Goal: Task Accomplishment & Management: Use online tool/utility

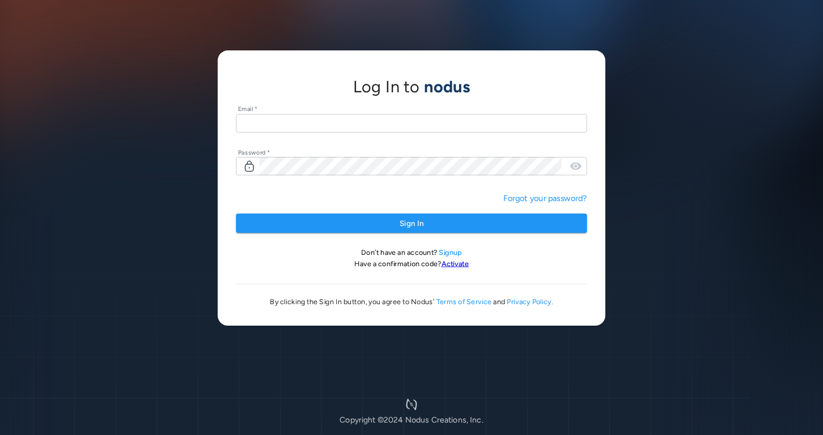
click at [300, 116] on input "text" at bounding box center [411, 123] width 351 height 19
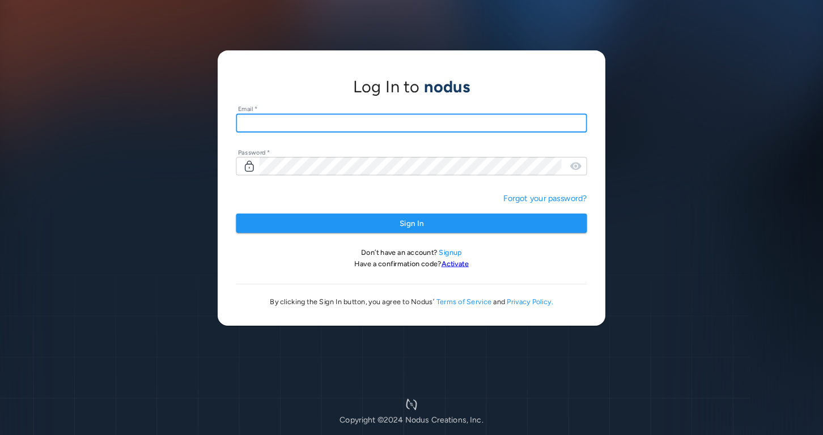
type input "**********"
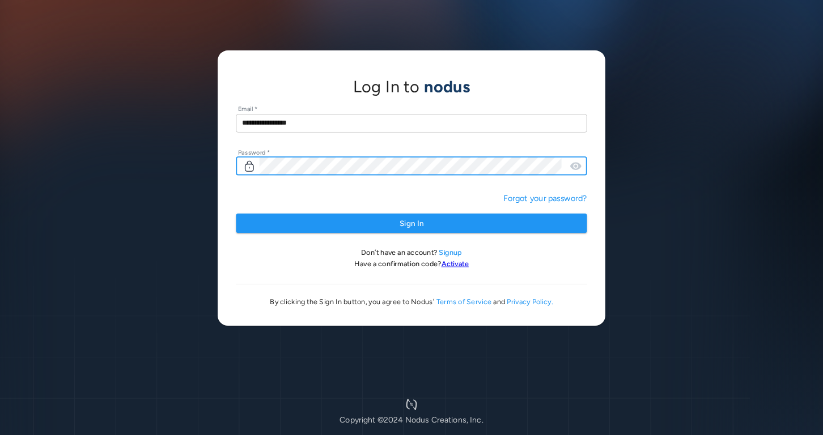
click at [236, 214] on button "Sign In" at bounding box center [411, 224] width 351 height 20
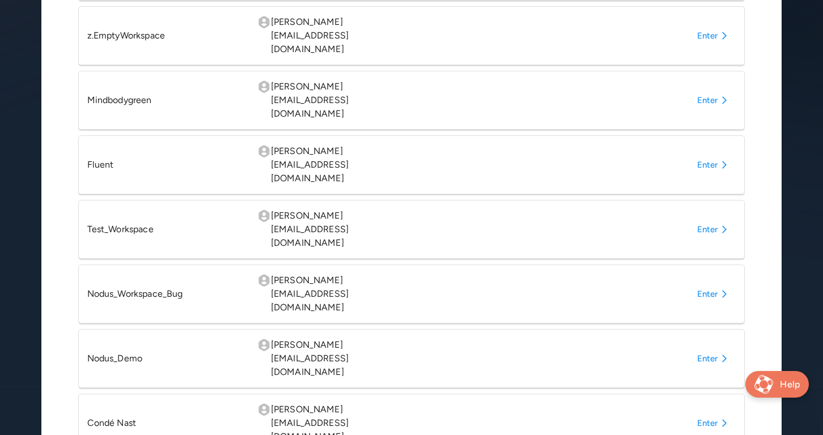
scroll to position [374, 0]
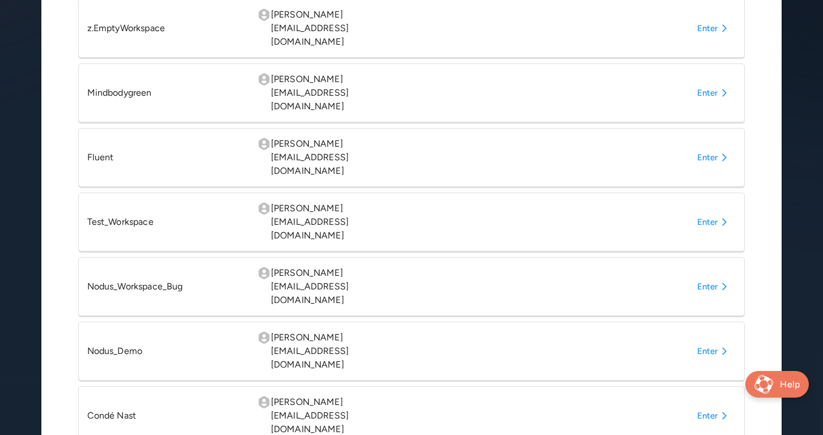
click at [710, 406] on button "Enter" at bounding box center [715, 416] width 44 height 20
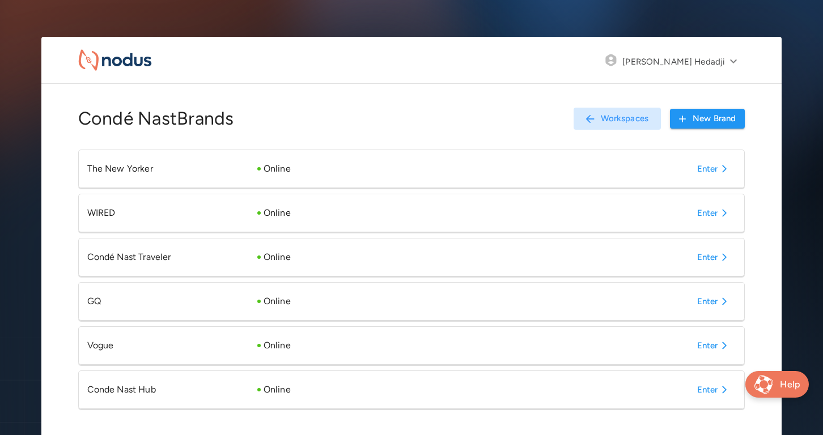
click at [706, 389] on button "Enter" at bounding box center [715, 390] width 44 height 20
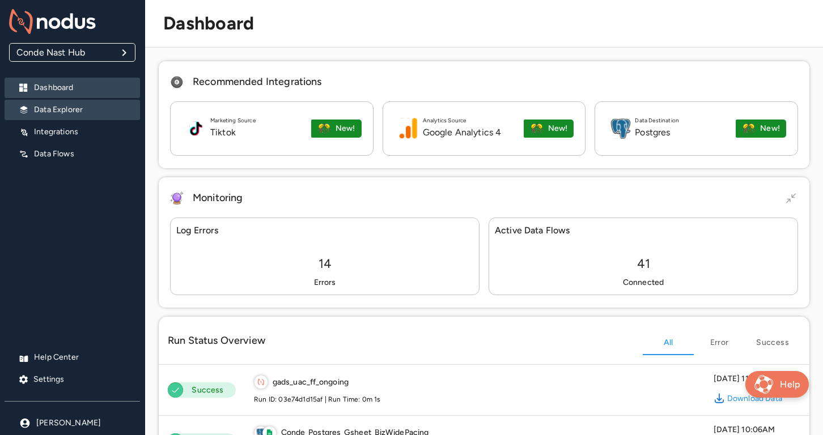
click at [63, 111] on p "Data Explorer" at bounding box center [82, 109] width 97 height 11
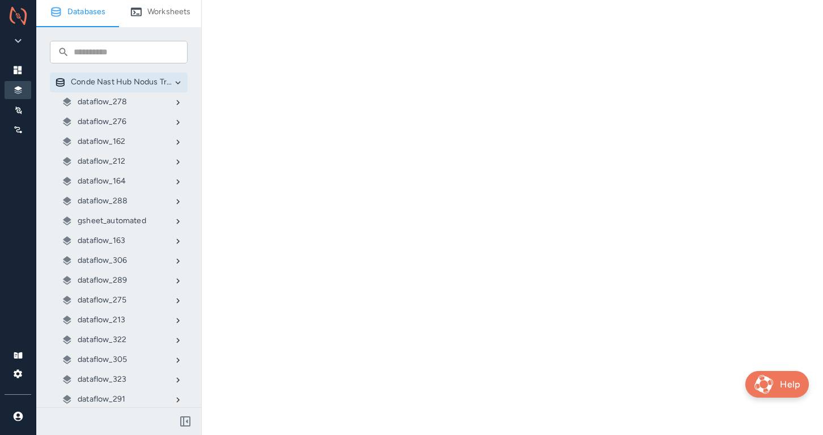
click at [120, 222] on p "gsheet_automated" at bounding box center [112, 220] width 69 height 11
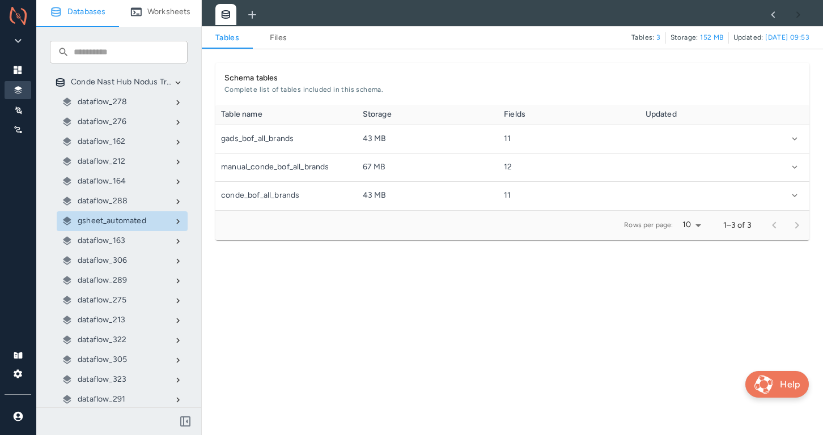
scroll to position [105, 594]
click at [275, 33] on link "Files" at bounding box center [278, 38] width 51 height 14
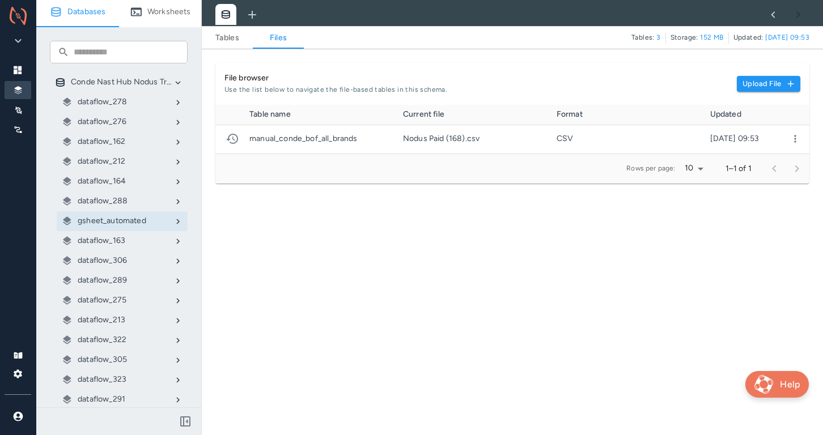
scroll to position [49, 594]
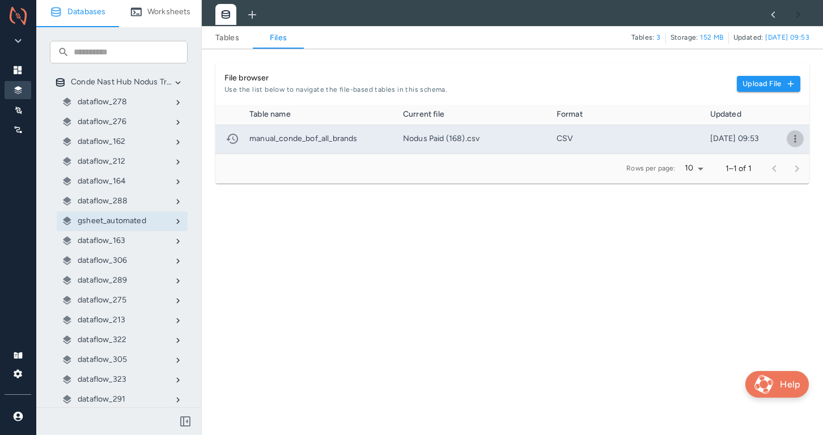
click at [799, 137] on icon "more" at bounding box center [795, 138] width 11 height 11
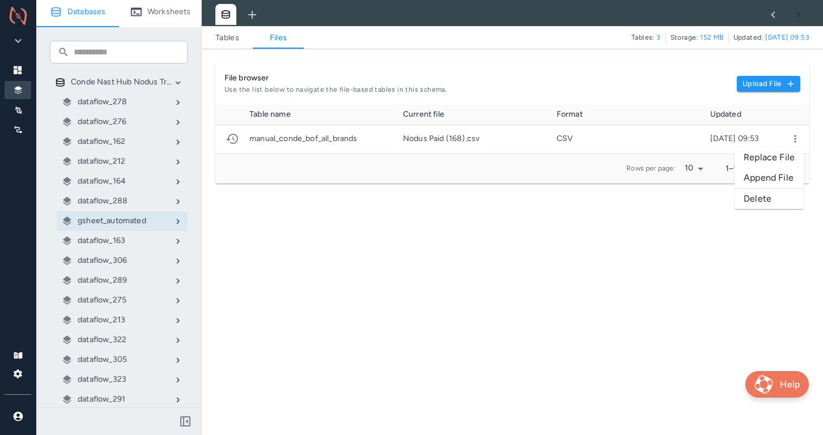
click at [748, 158] on li "Replace File" at bounding box center [769, 157] width 69 height 20
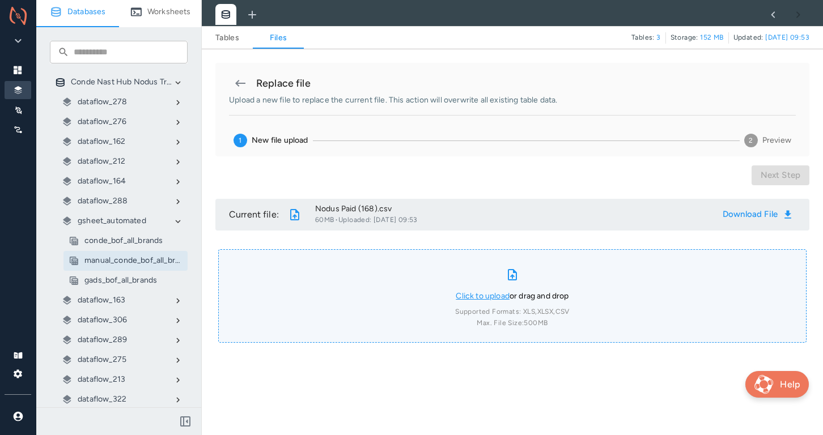
click at [476, 299] on link "Click to upload" at bounding box center [483, 296] width 54 height 10
click at [0, 0] on input "Click to upload or drag and drop Supported Formats: XLS, XLSX, CSV Max. File Si…" at bounding box center [0, 0] width 0 height 0
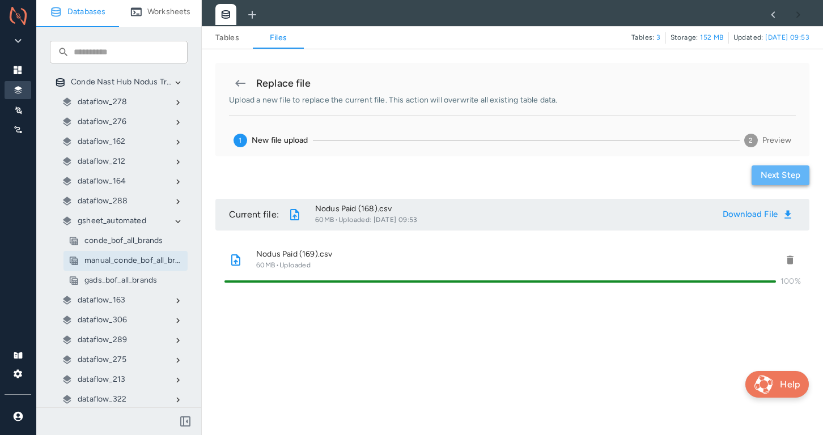
click at [763, 177] on button "Next step" at bounding box center [781, 176] width 58 height 20
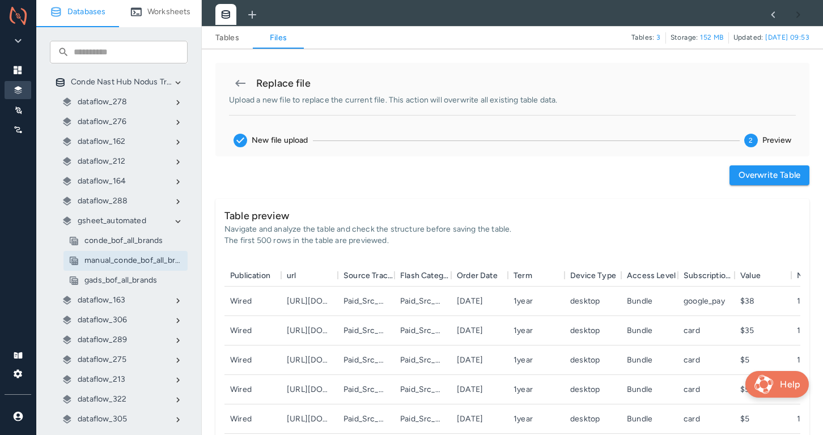
scroll to position [197, 576]
click at [739, 172] on button "Overwrite table" at bounding box center [770, 176] width 80 height 20
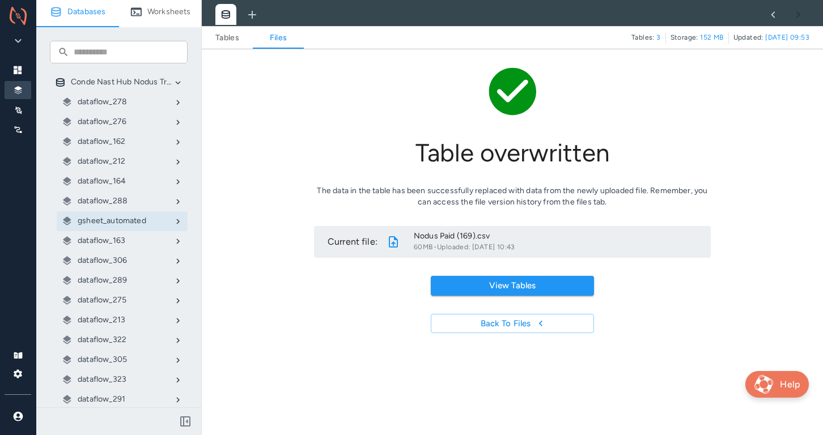
click at [303, 115] on div "Table overwritten The data in the table has been successfully replaced with dat…" at bounding box center [512, 198] width 594 height 270
click at [15, 124] on div at bounding box center [18, 130] width 27 height 18
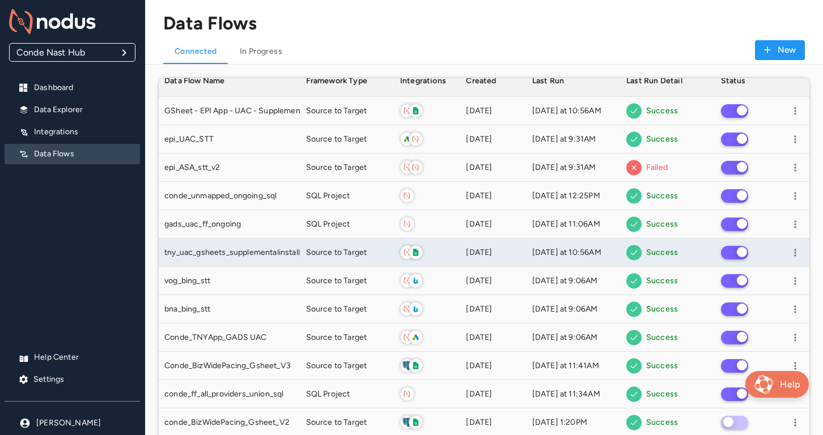
scroll to position [11, 0]
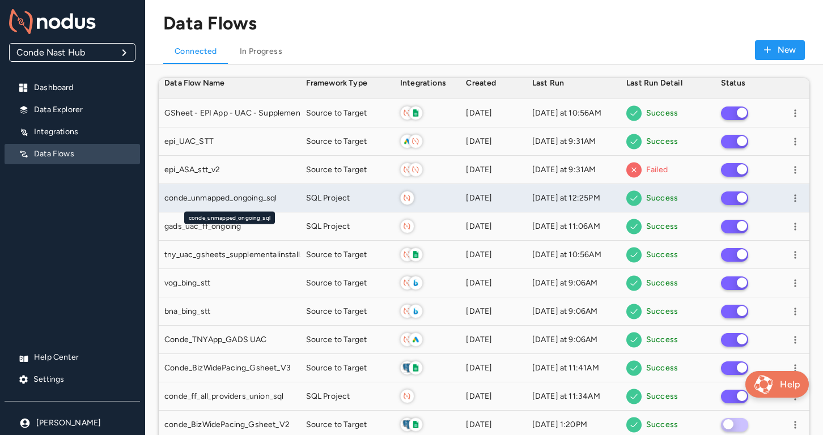
click at [261, 200] on span "conde_unmapped_ongoing_sql" at bounding box center [220, 198] width 112 height 11
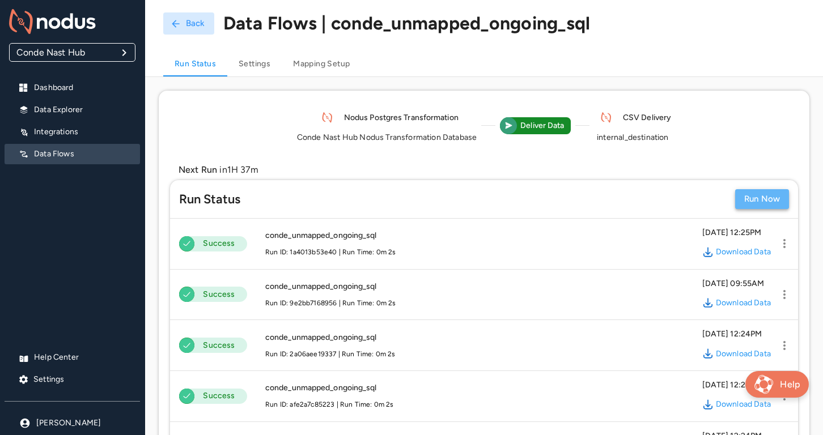
click at [761, 202] on button "Run Now" at bounding box center [762, 199] width 54 height 20
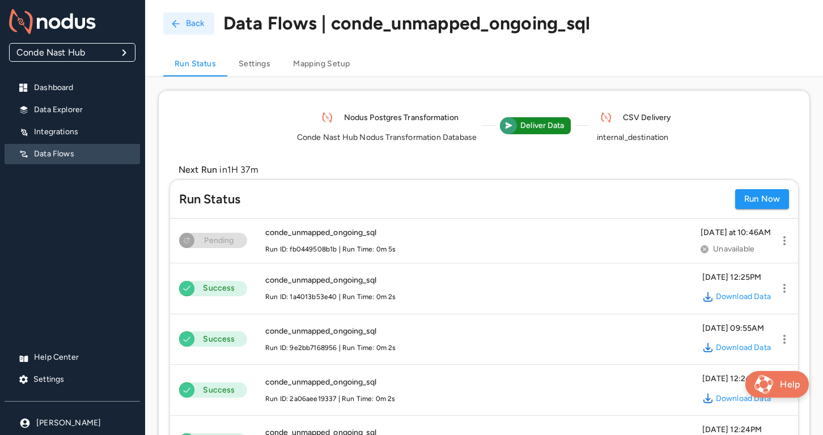
click at [176, 26] on icon "button" at bounding box center [175, 23] width 11 height 11
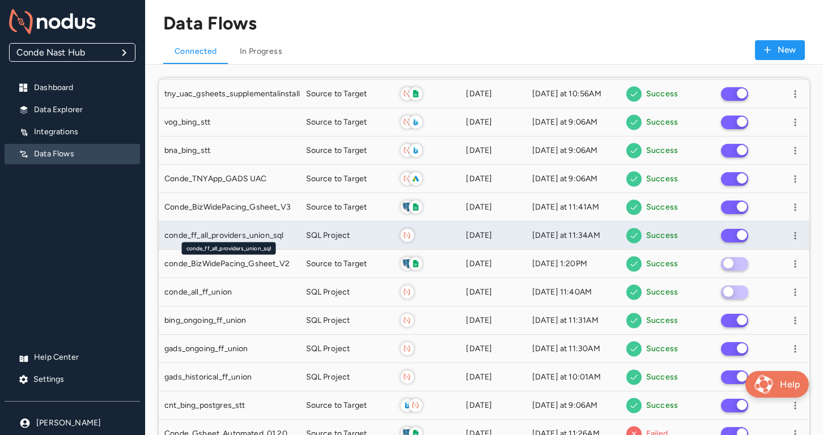
scroll to position [185, 0]
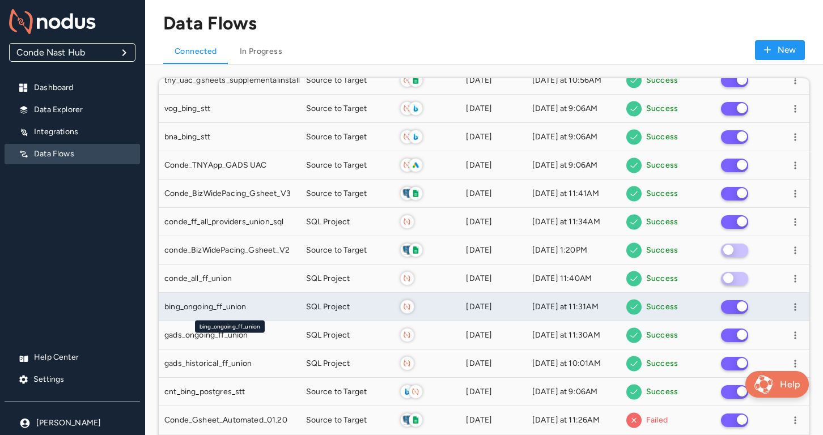
click at [255, 307] on div "bing_ongoing_ff_union" at bounding box center [229, 307] width 130 height 11
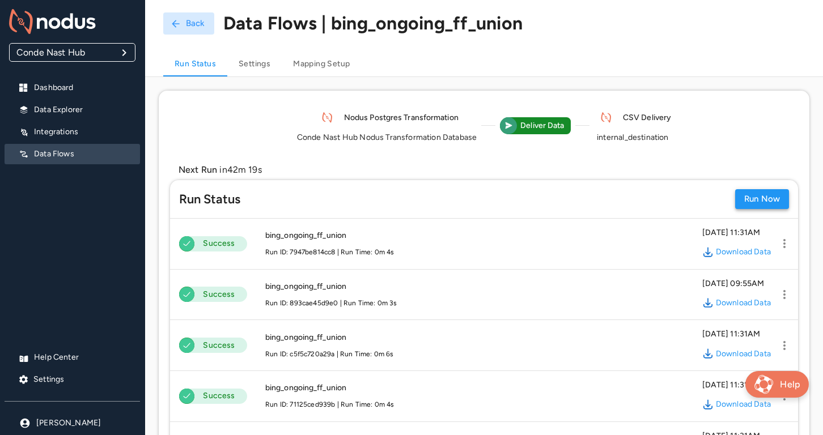
click at [745, 201] on button "Run Now" at bounding box center [762, 199] width 54 height 20
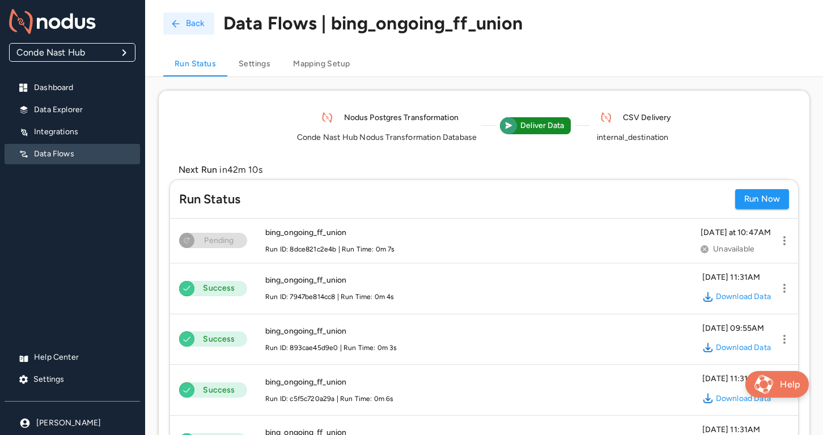
click at [192, 17] on button "Back" at bounding box center [188, 23] width 51 height 22
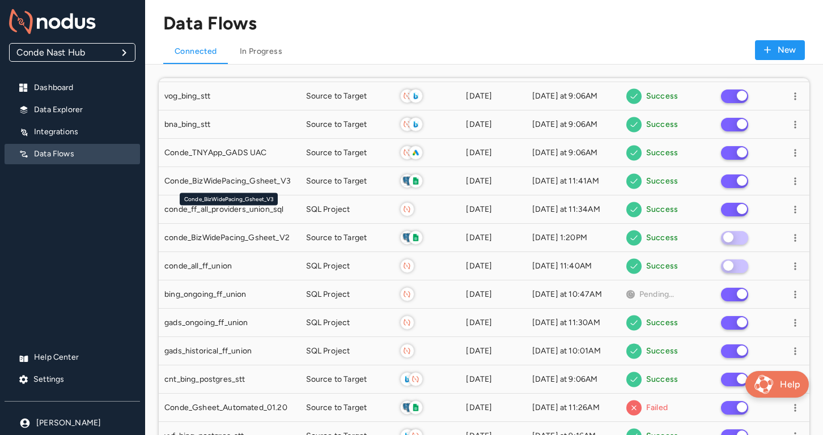
scroll to position [200, 0]
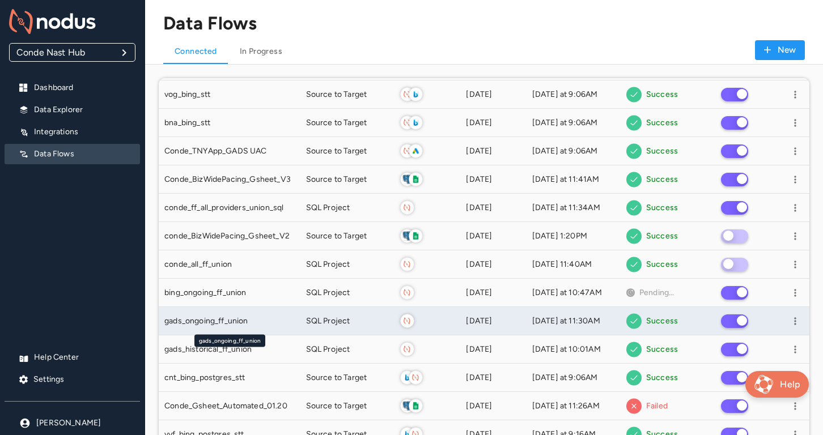
click at [270, 319] on div "gads_ongoing_ff_union" at bounding box center [229, 321] width 130 height 11
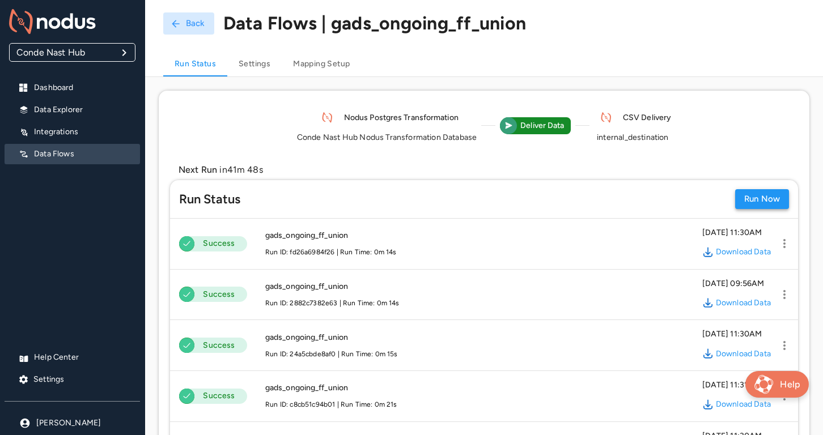
click at [765, 200] on button "Run Now" at bounding box center [762, 199] width 54 height 20
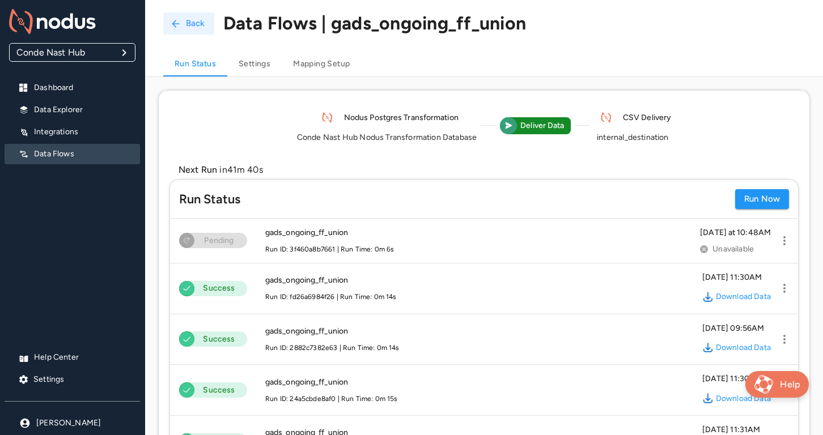
click at [180, 27] on icon "button" at bounding box center [175, 23] width 11 height 11
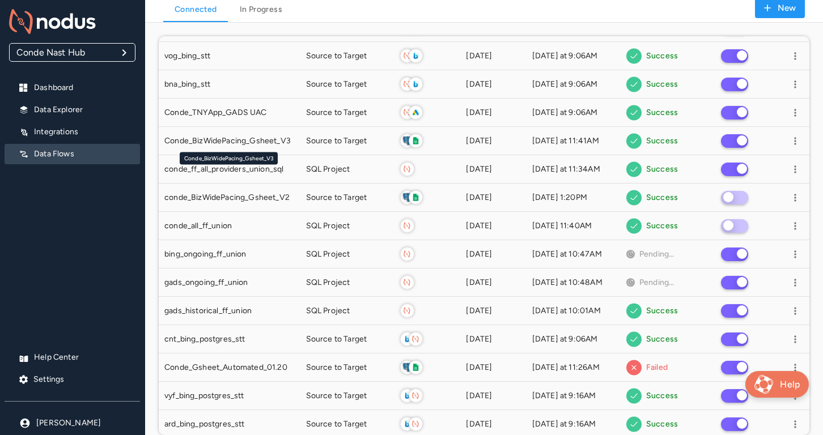
scroll to position [198, 0]
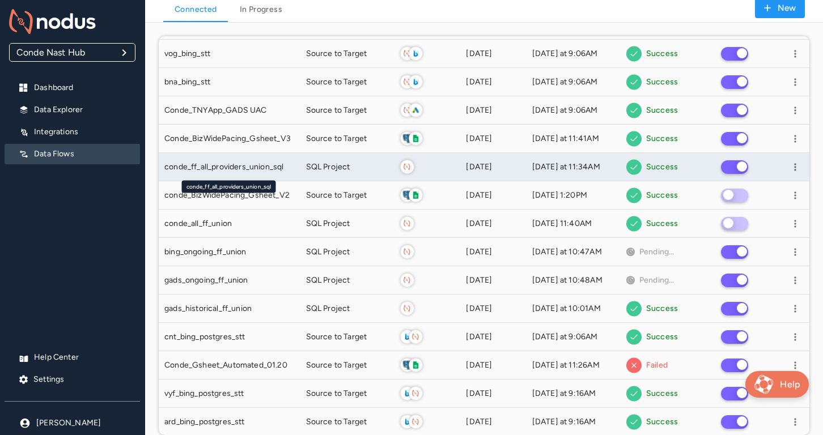
click at [255, 170] on span "conde_ff_all_providers_union_sql" at bounding box center [223, 167] width 119 height 11
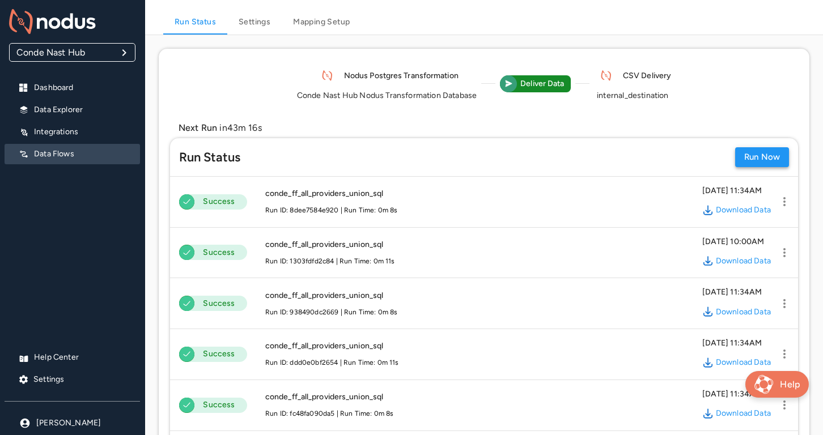
click at [767, 152] on button "Run Now" at bounding box center [762, 157] width 54 height 20
